Goal: Task Accomplishment & Management: Use online tool/utility

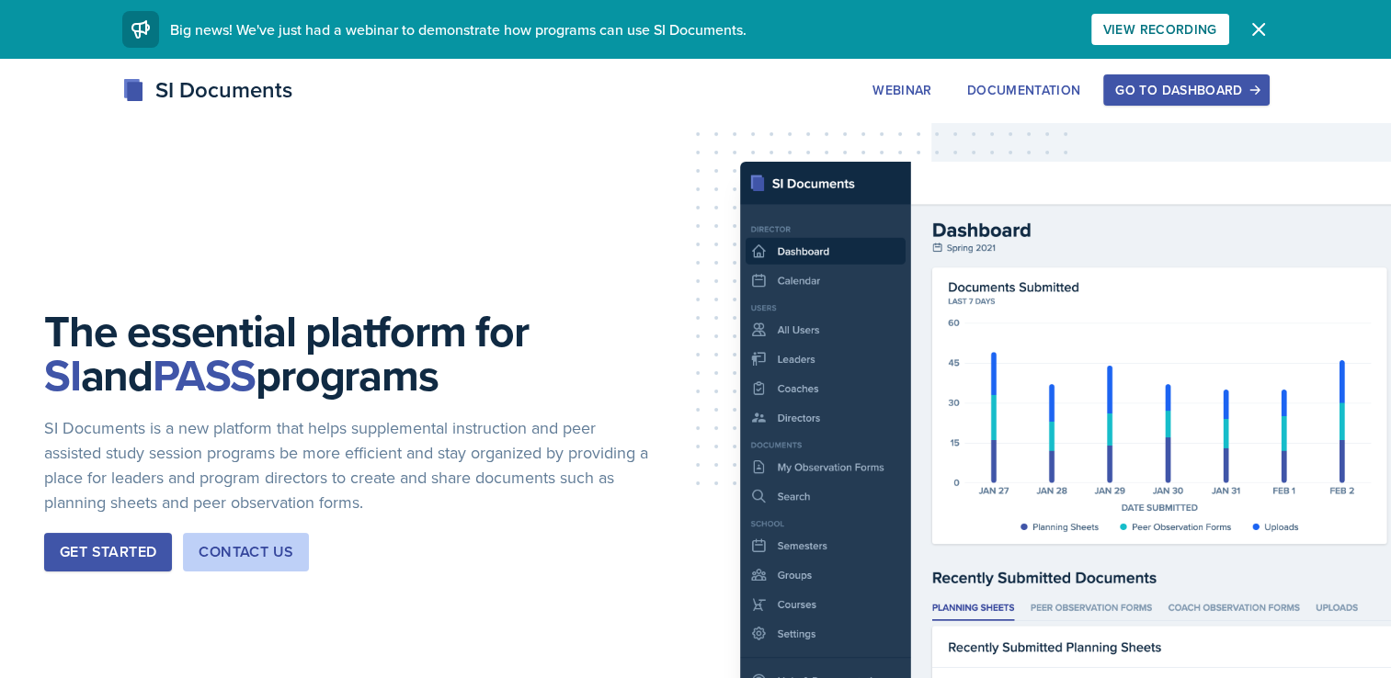
click at [1224, 85] on div "Go to Dashboard" at bounding box center [1186, 90] width 142 height 15
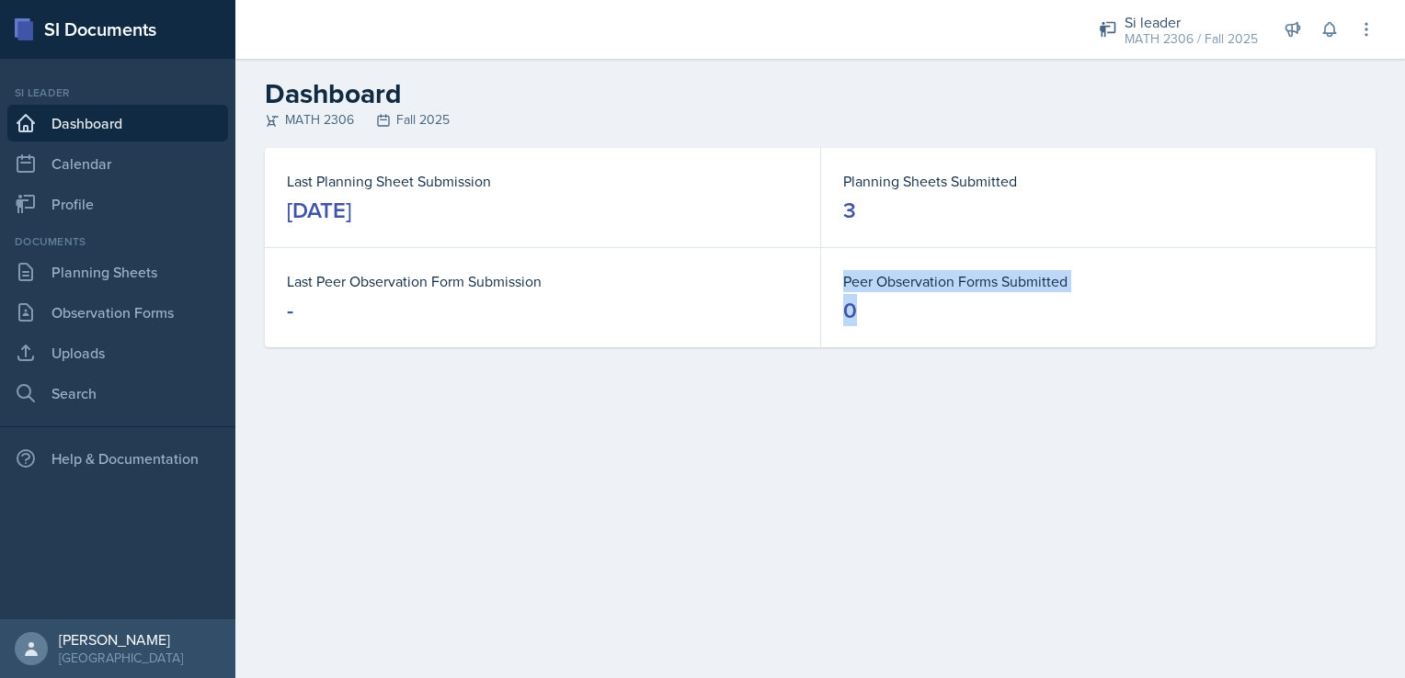
drag, startPoint x: 547, startPoint y: 326, endPoint x: 538, endPoint y: 469, distance: 142.8
click at [538, 469] on main "Dashboard MATH 2306 Fall 2025 Last Planning Sheet Submission [DATE] Planning Sh…" at bounding box center [819, 369] width 1169 height 620
click at [120, 268] on link "Planning Sheets" at bounding box center [117, 272] width 221 height 37
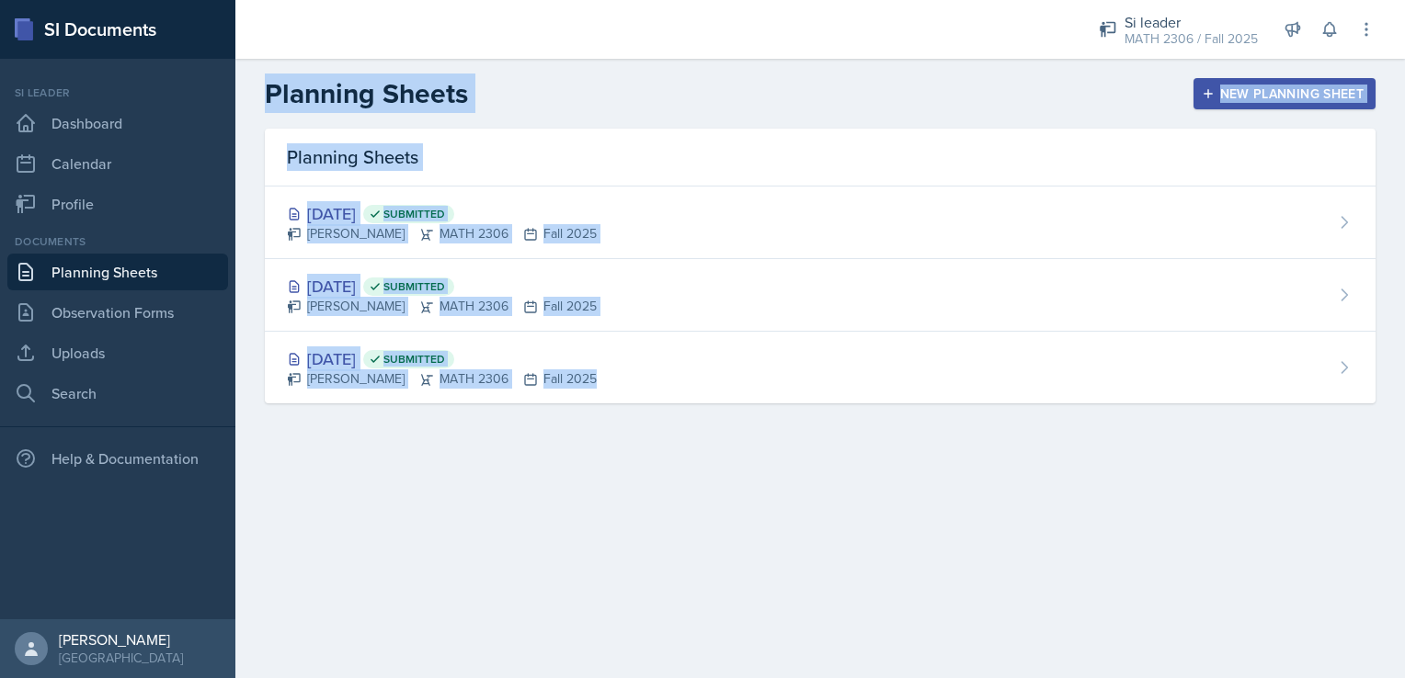
click at [548, 557] on main "Planning Sheets New Planning Sheet Planning Sheets [DATE] Submitted [PERSON_NAM…" at bounding box center [819, 369] width 1169 height 620
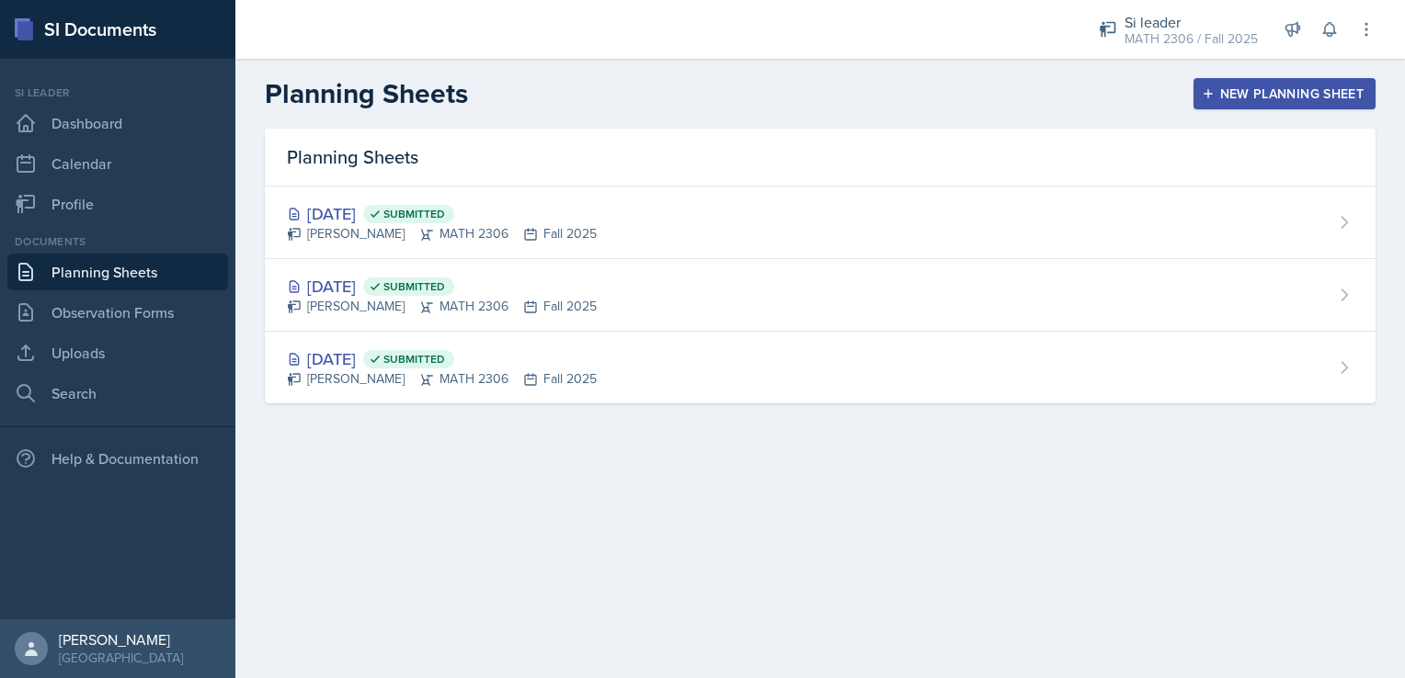
click at [1260, 86] on div "New Planning Sheet" at bounding box center [1284, 93] width 158 height 15
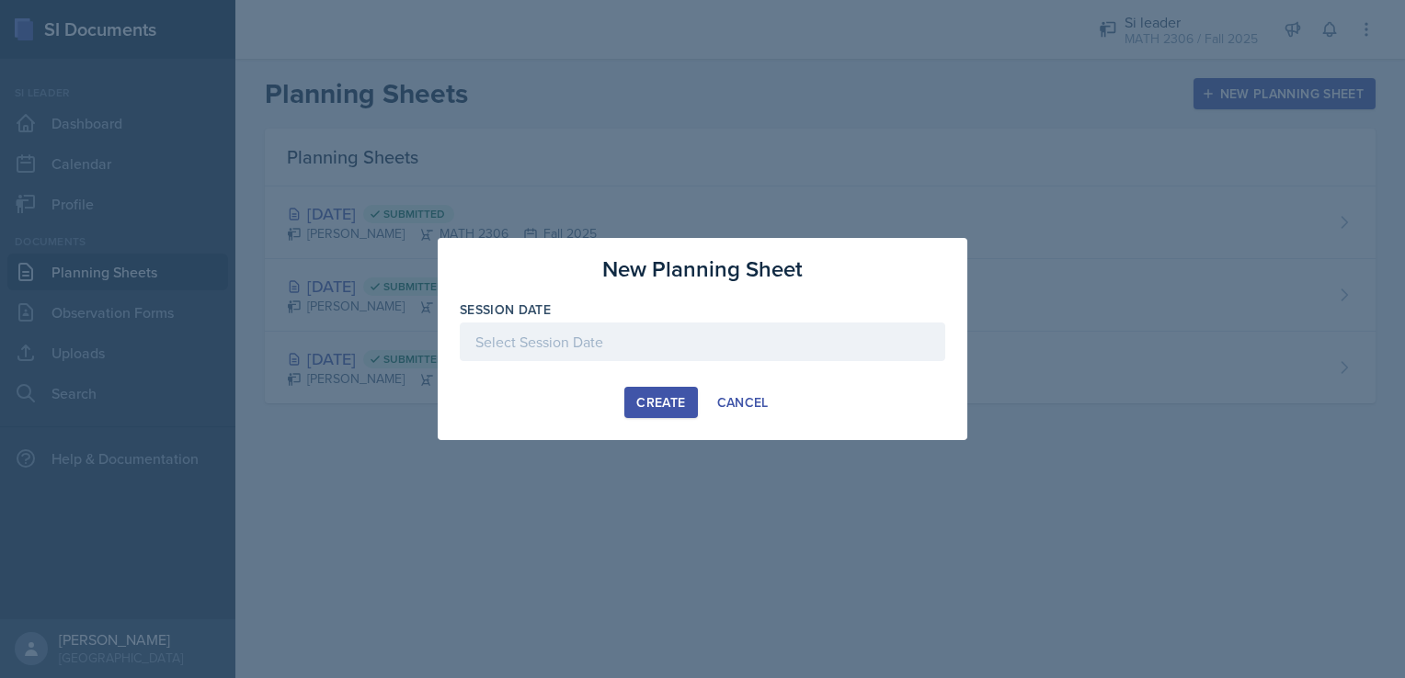
click at [794, 347] on div at bounding box center [702, 342] width 485 height 39
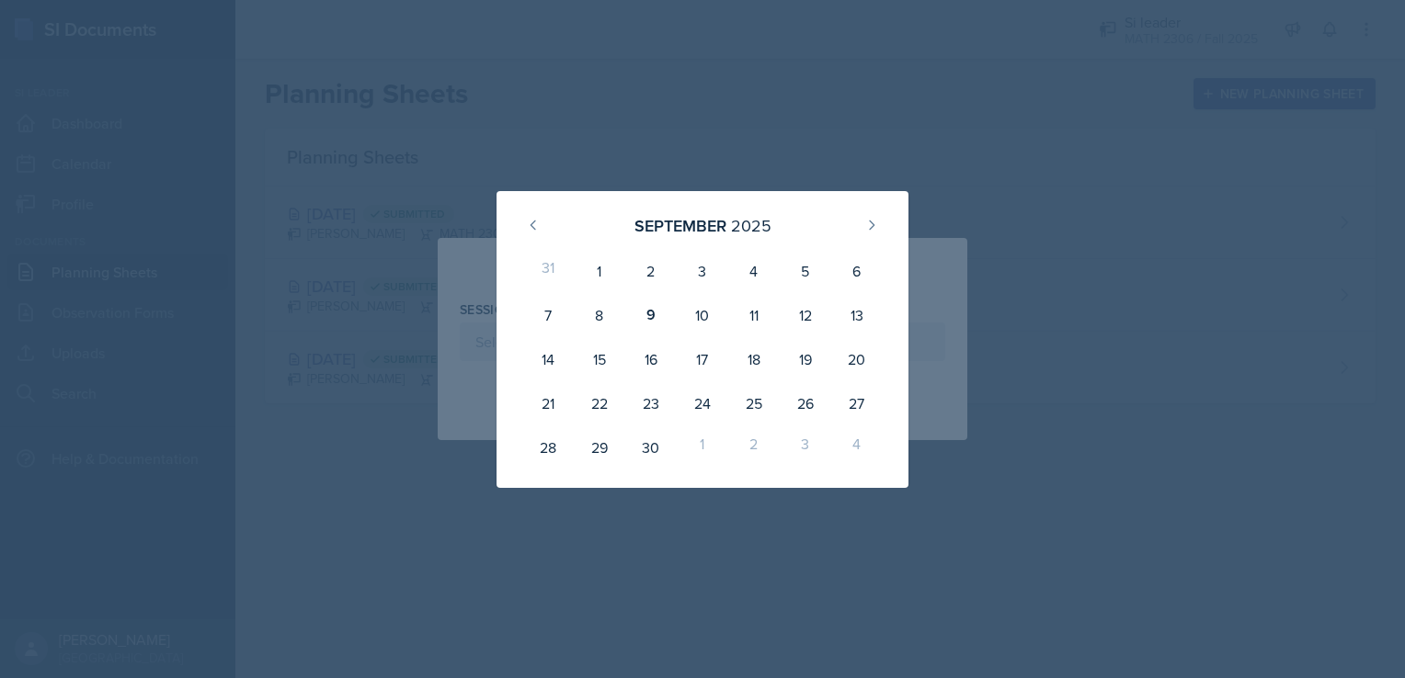
click at [991, 131] on div at bounding box center [702, 339] width 1405 height 678
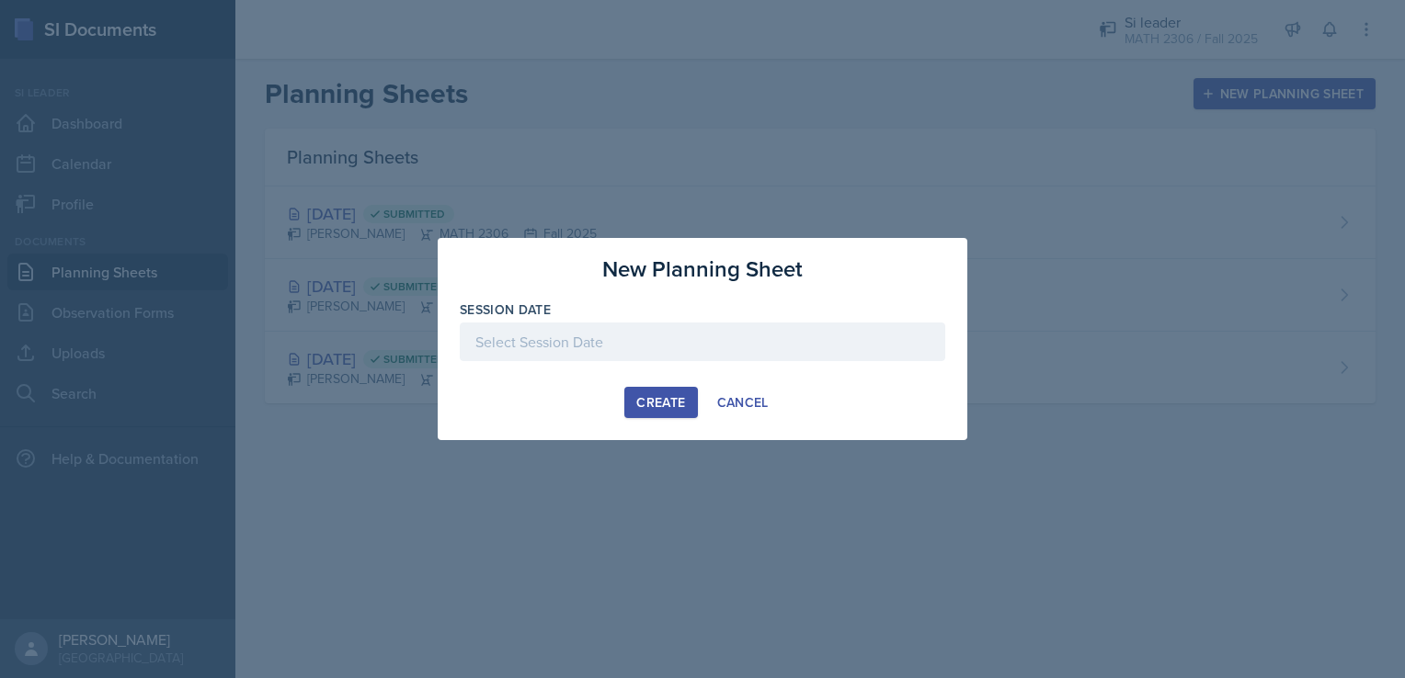
click at [514, 197] on div at bounding box center [702, 339] width 1405 height 678
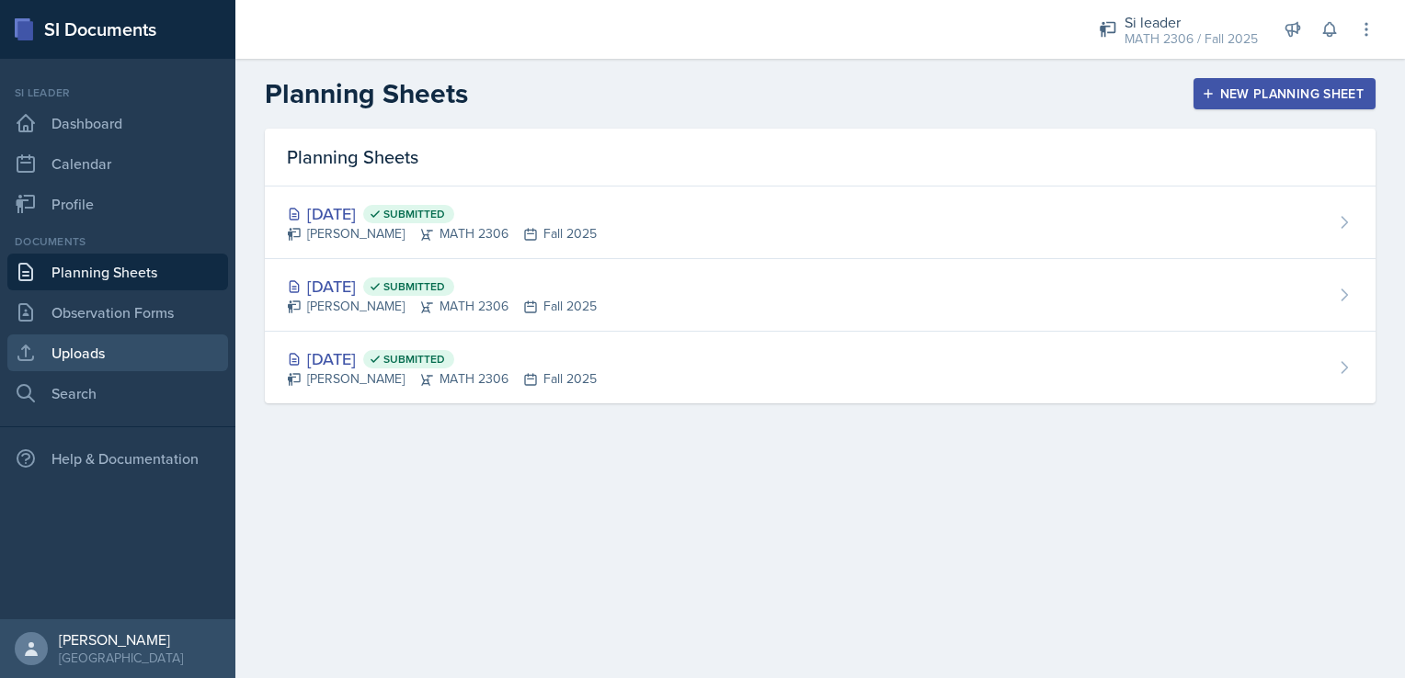
click at [114, 352] on link "Uploads" at bounding box center [117, 353] width 221 height 37
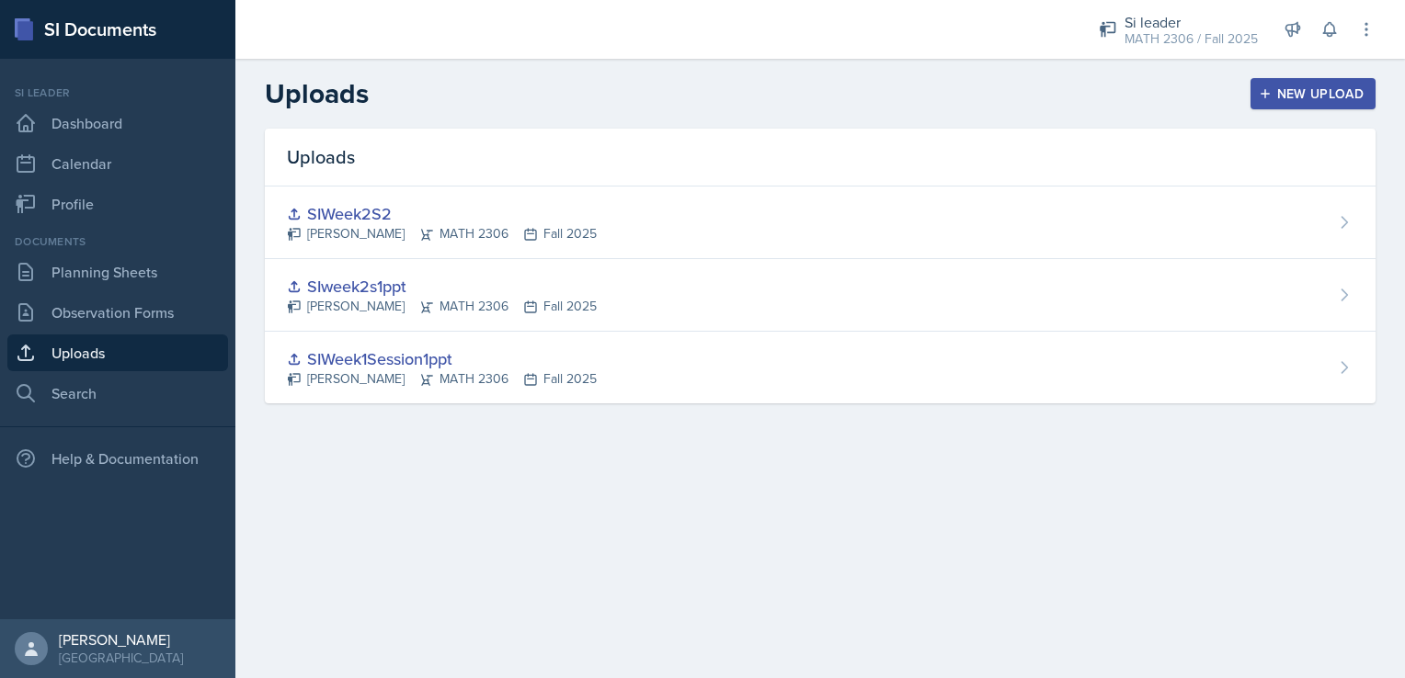
click at [1310, 90] on div "New Upload" at bounding box center [1313, 93] width 102 height 15
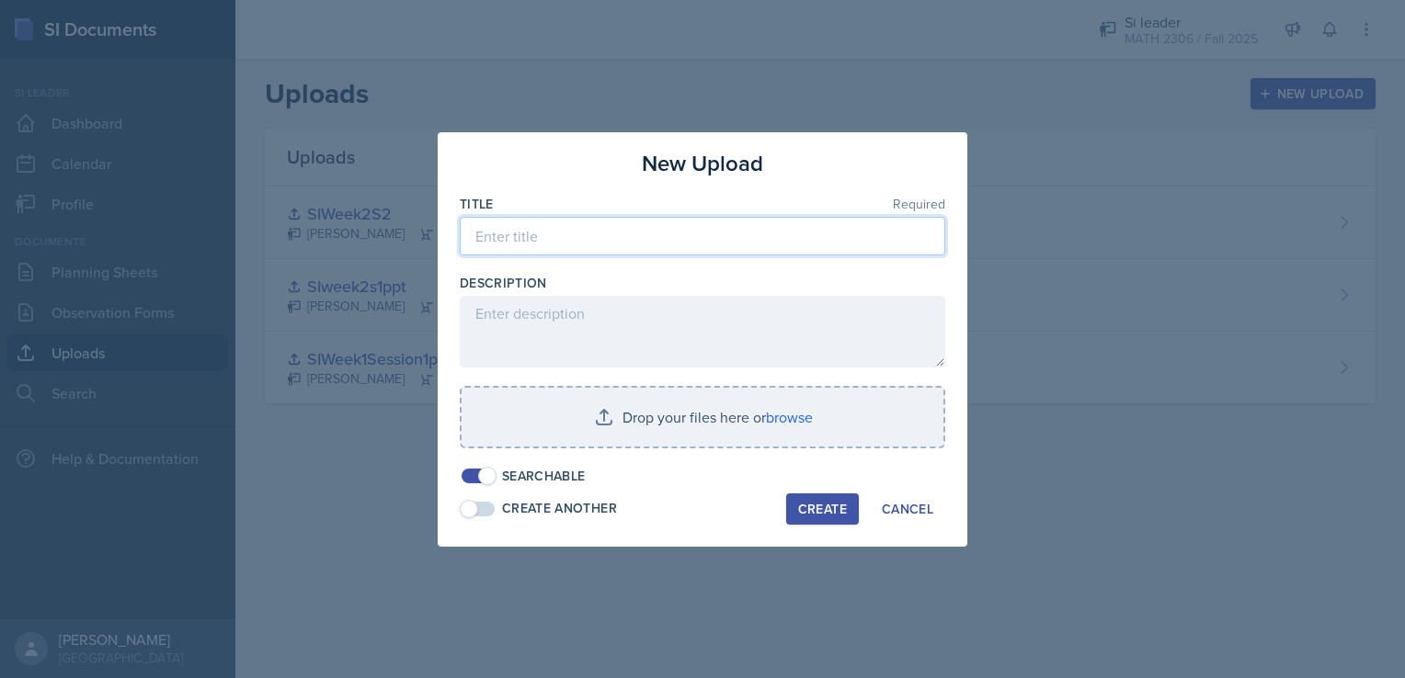
click at [758, 235] on input at bounding box center [702, 236] width 485 height 39
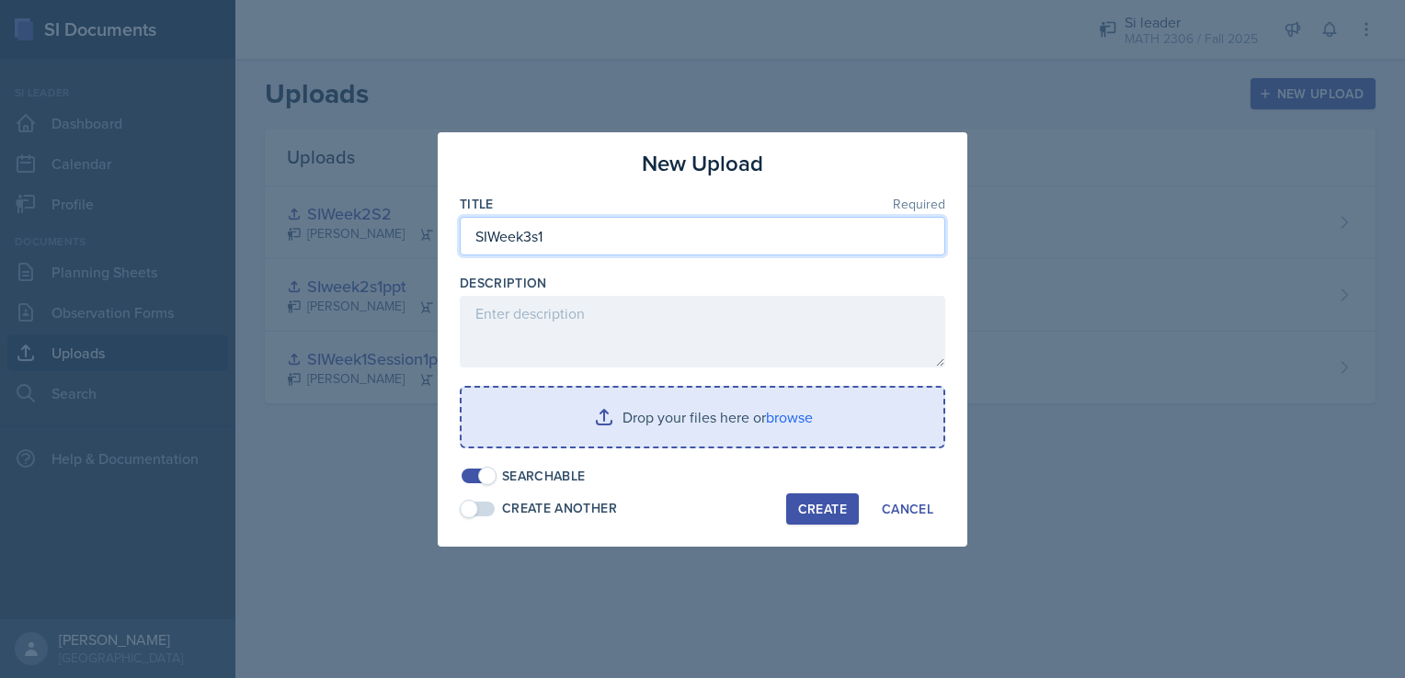
type input "SIWeek3s1"
click at [772, 422] on input "file" at bounding box center [703, 417] width 482 height 59
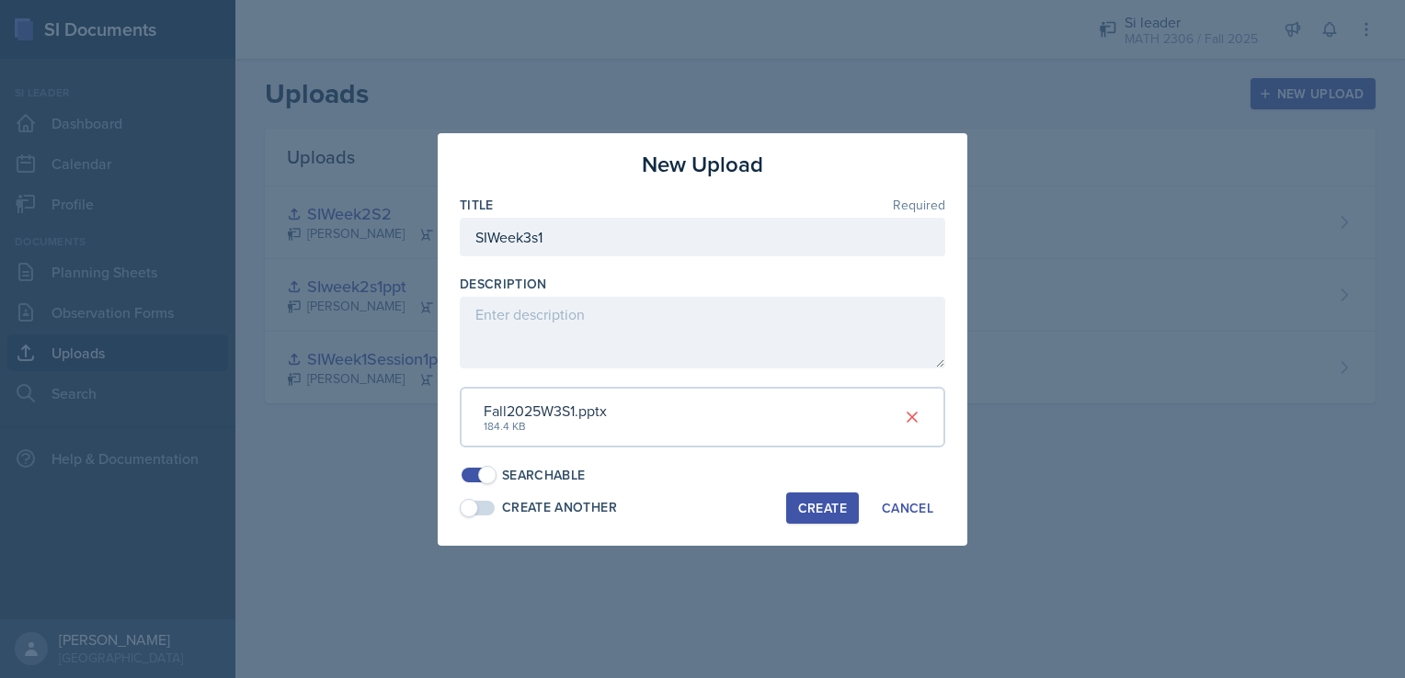
click at [819, 501] on div "Create" at bounding box center [822, 508] width 49 height 15
